Goal: Information Seeking & Learning: Learn about a topic

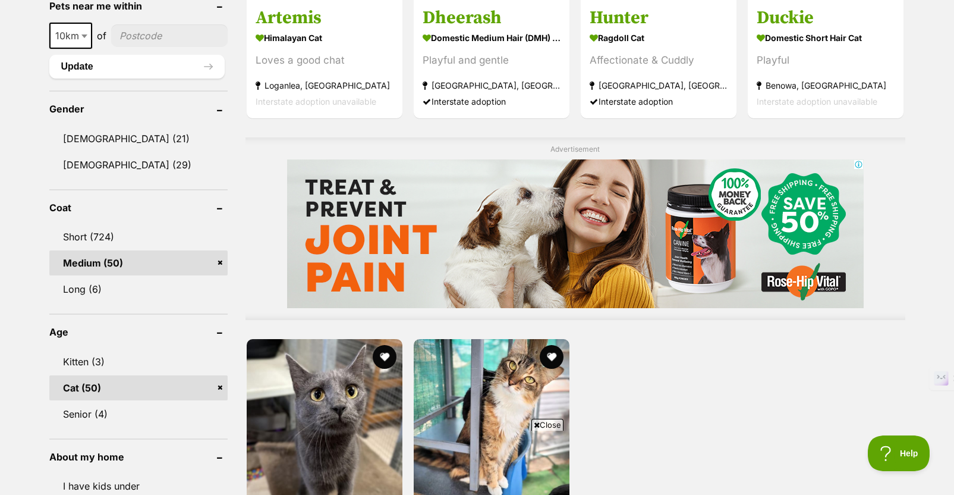
scroll to position [904, 0]
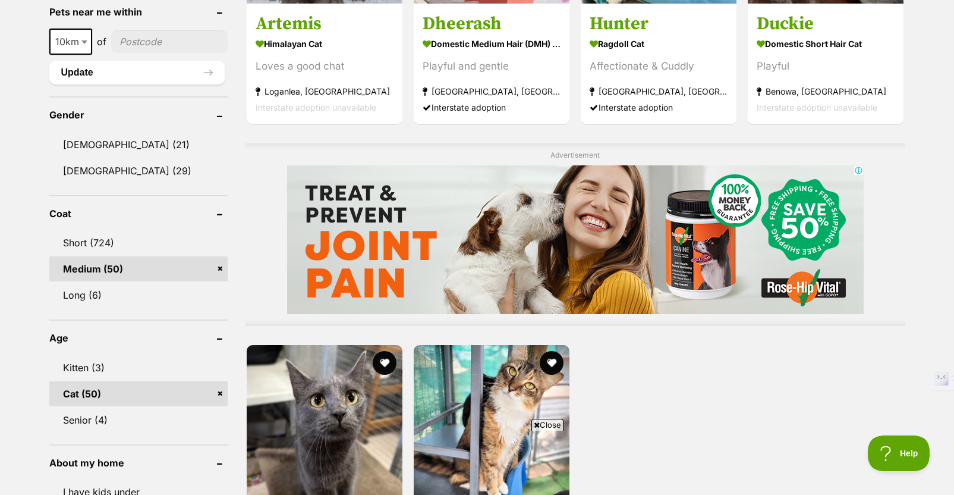
click at [223, 269] on link "Medium (50)" at bounding box center [138, 268] width 178 height 25
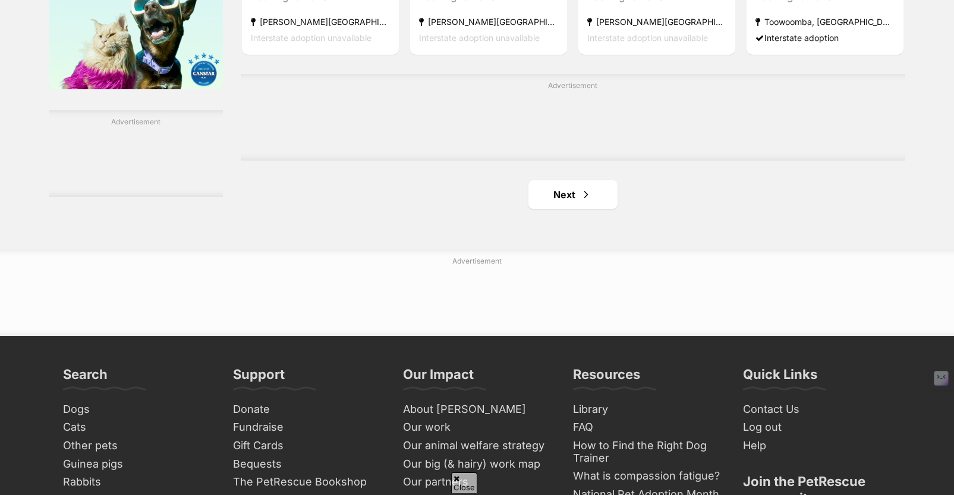
scroll to position [2022, 0]
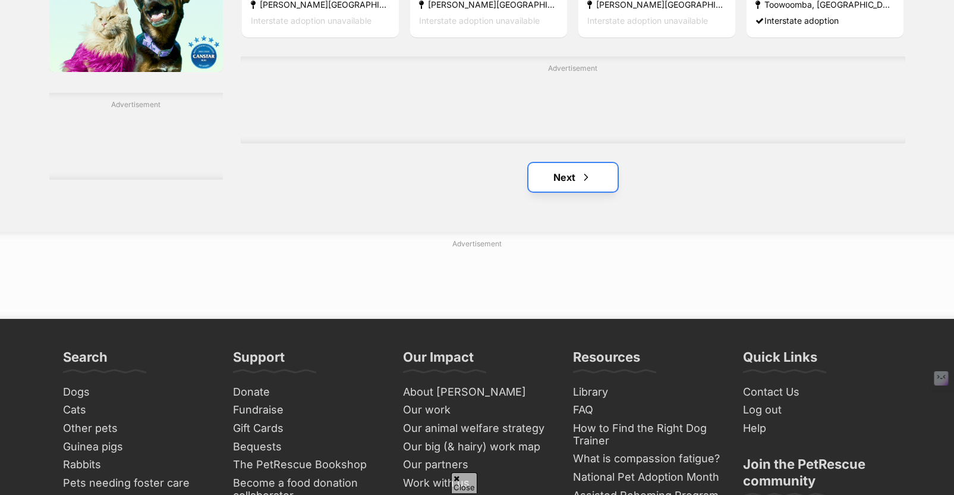
click at [539, 181] on link "Next" at bounding box center [573, 177] width 89 height 29
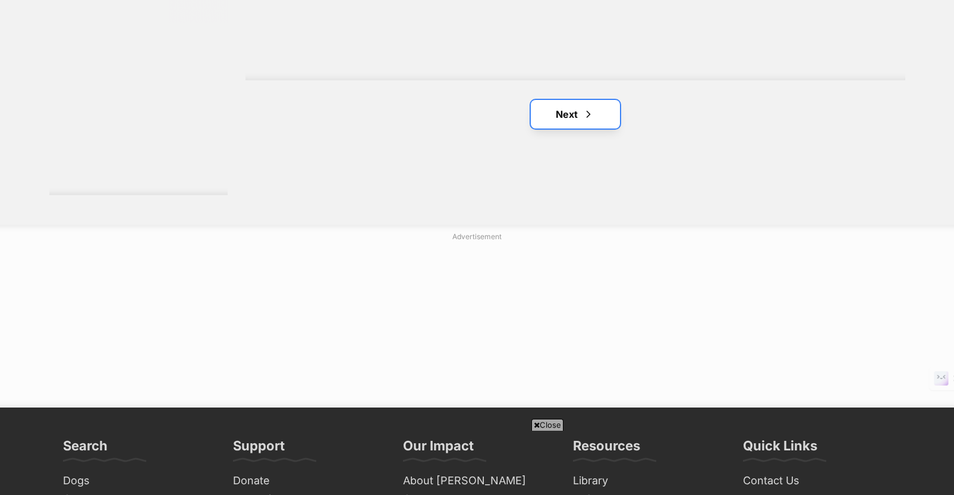
scroll to position [2269, 0]
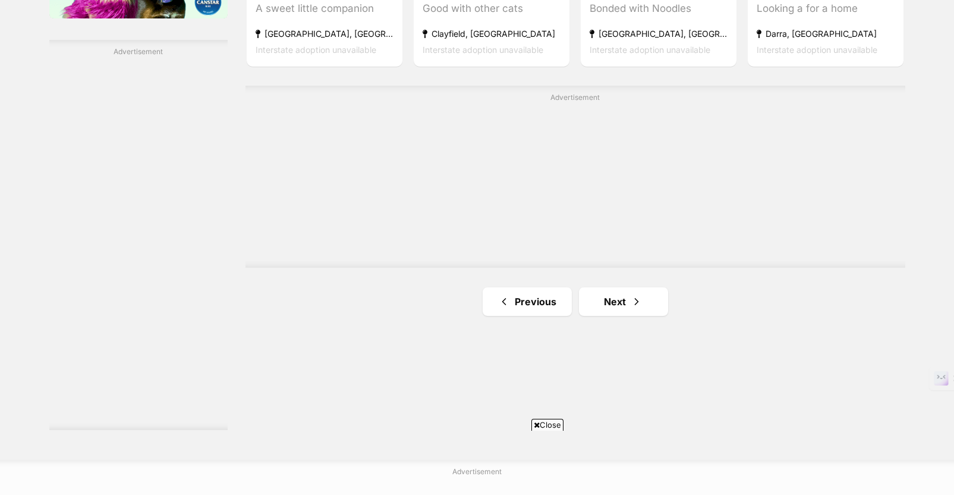
scroll to position [2087, 0]
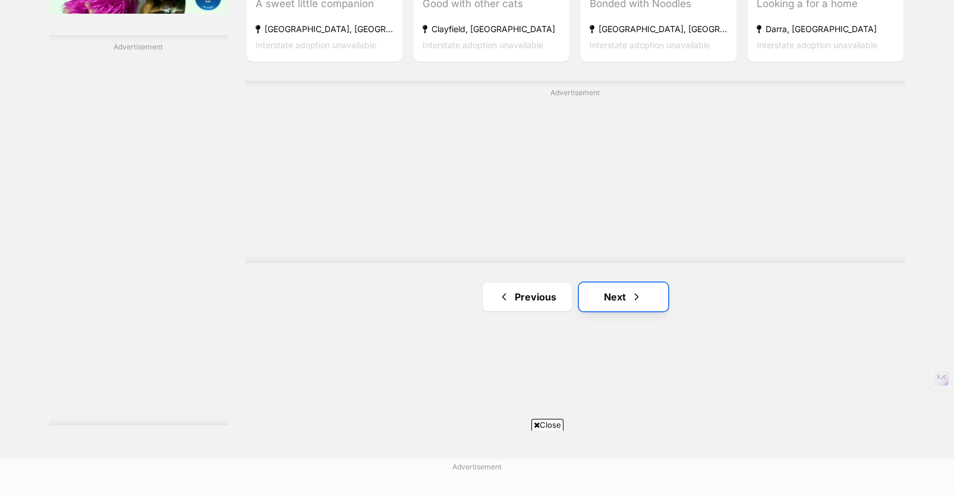
click at [601, 299] on link "Next" at bounding box center [623, 296] width 89 height 29
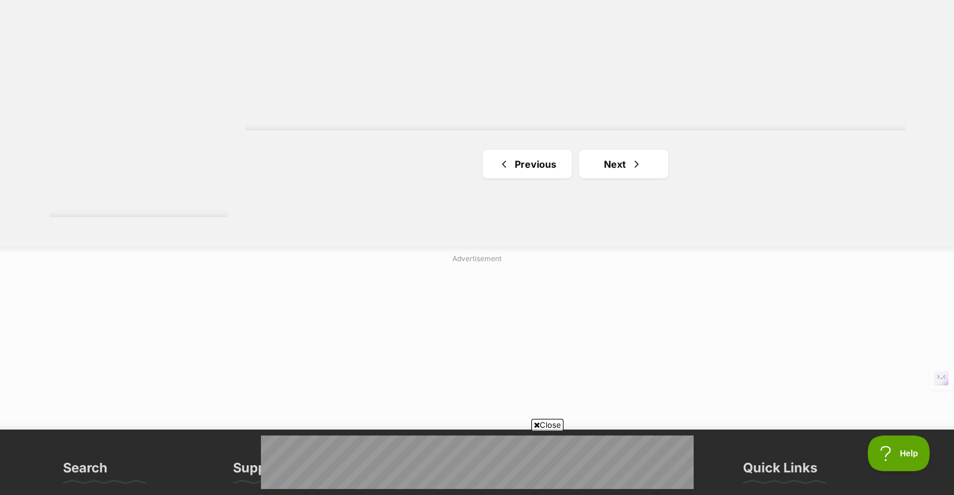
scroll to position [2300, 0]
